Goal: Task Accomplishment & Management: Manage account settings

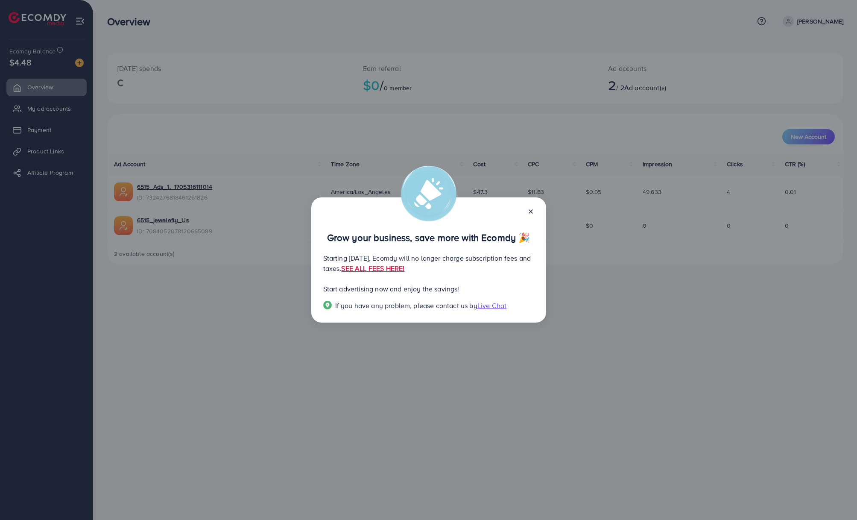
click at [530, 208] on icon at bounding box center [530, 211] width 7 height 7
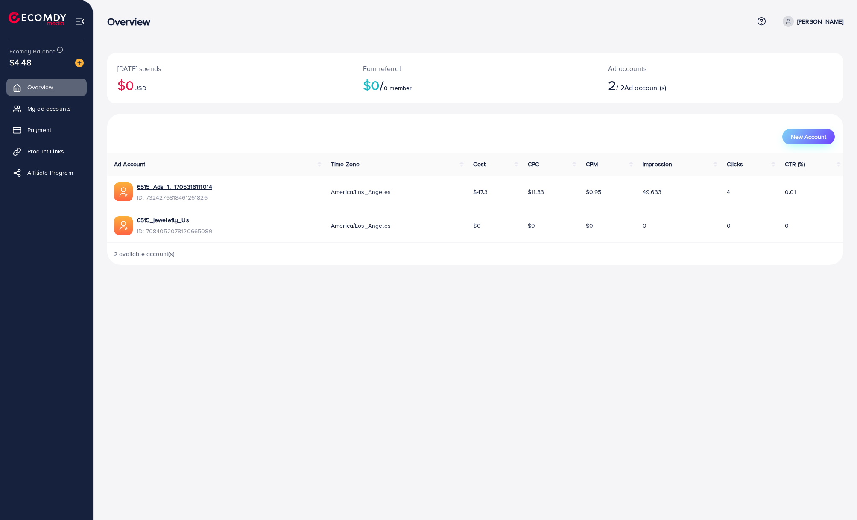
click at [790, 138] on button "New Account" at bounding box center [808, 136] width 53 height 15
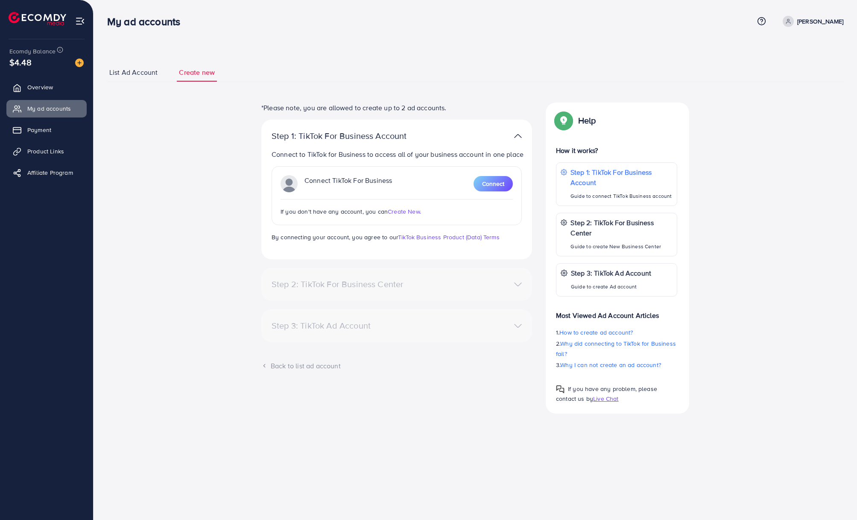
click at [402, 214] on span "Create New." at bounding box center [404, 211] width 33 height 9
click at [46, 125] on link "Payment" at bounding box center [46, 129] width 80 height 17
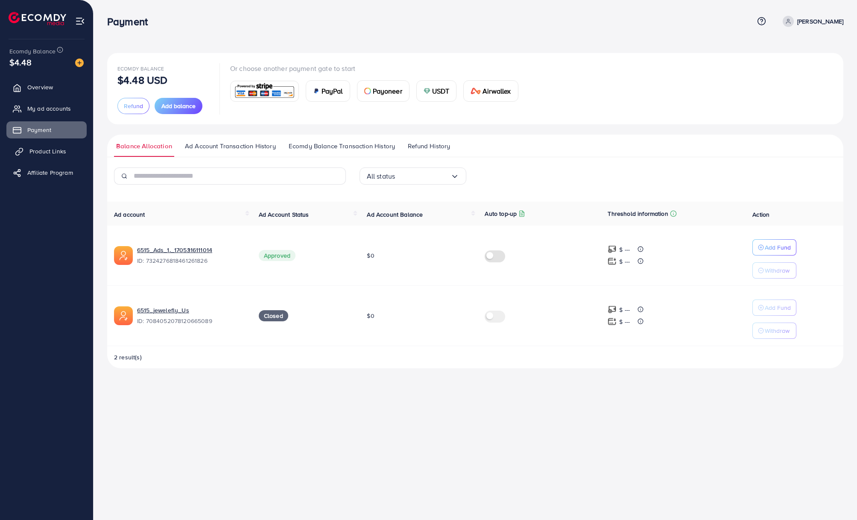
click at [44, 154] on span "Product Links" at bounding box center [47, 151] width 37 height 9
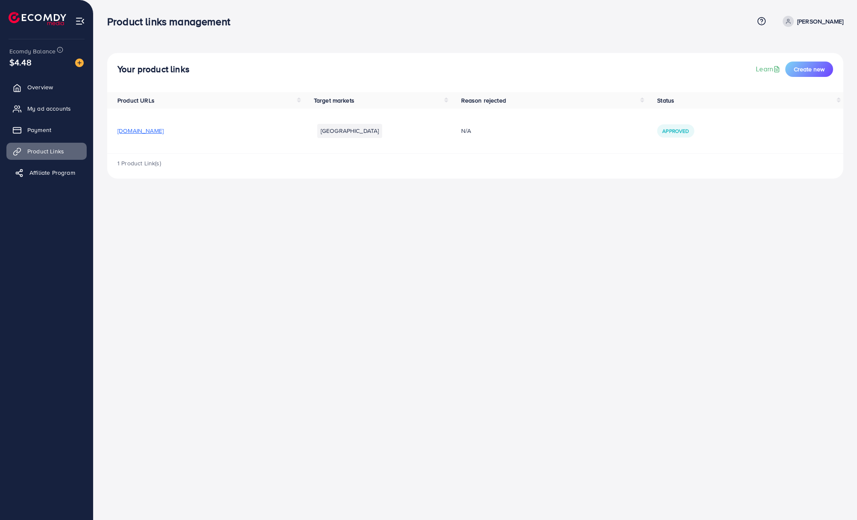
click at [47, 169] on span "Affiliate Program" at bounding box center [52, 172] width 46 height 9
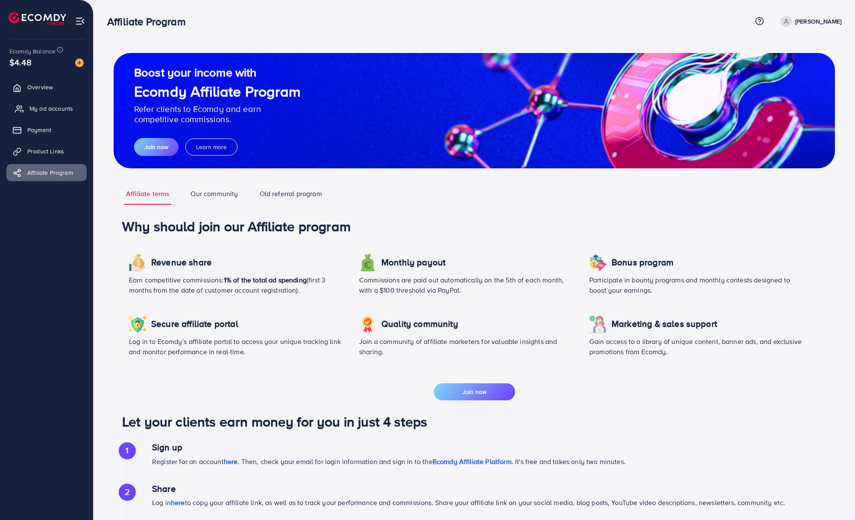
click at [58, 115] on link "My ad accounts" at bounding box center [46, 108] width 80 height 17
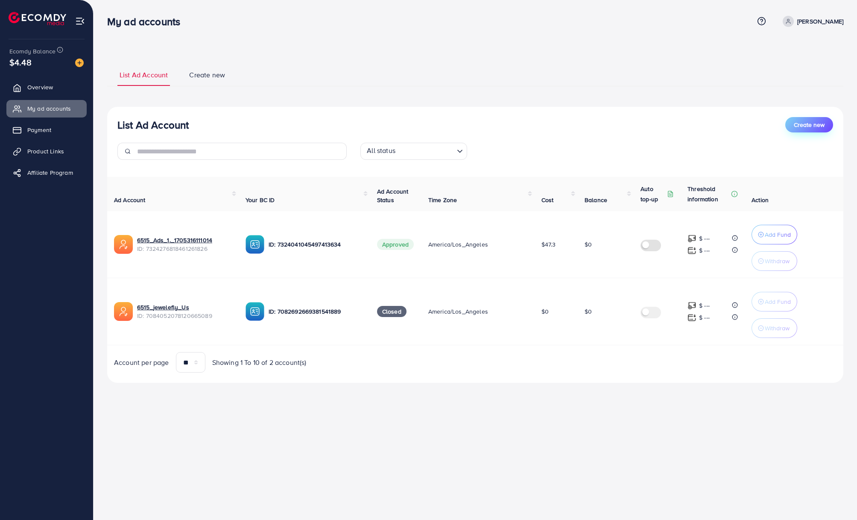
click at [814, 128] on span "Create new" at bounding box center [809, 124] width 31 height 9
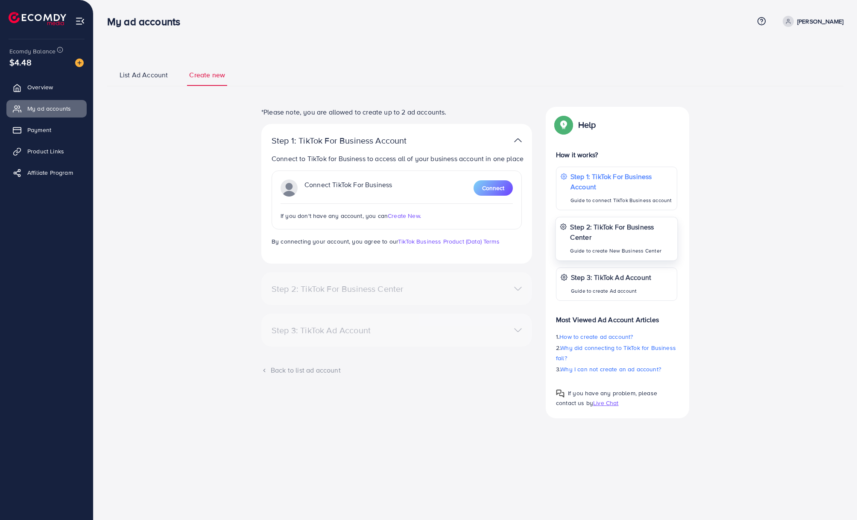
click at [610, 247] on p "Guide to create New Business Center" at bounding box center [621, 250] width 103 height 10
click at [587, 195] on p "Guide to connect TikTok Business account" at bounding box center [621, 200] width 103 height 10
